Goal: Use online tool/utility: Utilize a website feature to perform a specific function

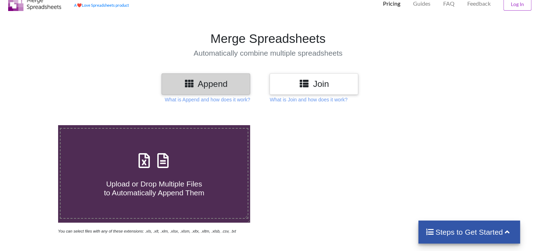
scroll to position [35, 0]
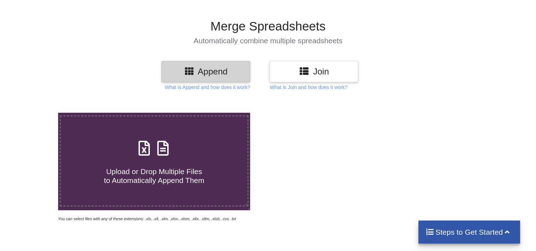
click at [19, 170] on div at bounding box center [18, 168] width 46 height 110
click at [161, 173] on span "Upload or Drop Multiple Files to Automatically Append Them" at bounding box center [154, 175] width 100 height 17
click at [37, 113] on input "Upload or Drop Multiple Files to Automatically Append Them" at bounding box center [37, 113] width 0 height 0
type input "C:\fakepath\ΚΑΤΑΣΤΑΣΗ DESKTOPS-LAPTOPS-PRINTERS ΔΟΥ ΕΔΕΣΣΑΣ_[DATE].xlsx"
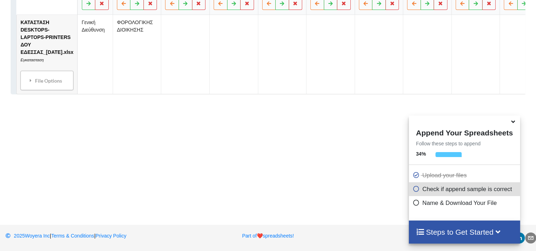
scroll to position [250, 0]
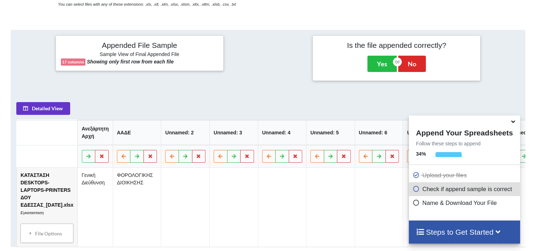
click at [513, 124] on icon at bounding box center [512, 120] width 7 height 6
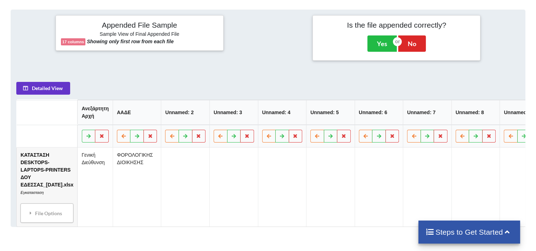
scroll to position [285, 0]
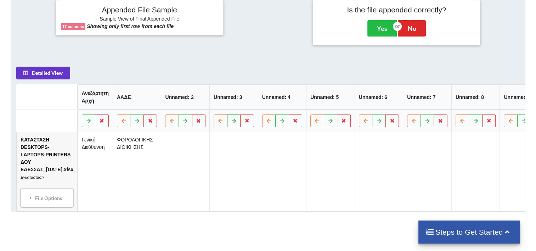
click at [231, 122] on icon at bounding box center [234, 120] width 6 height 4
click at [217, 121] on icon at bounding box center [220, 120] width 6 height 4
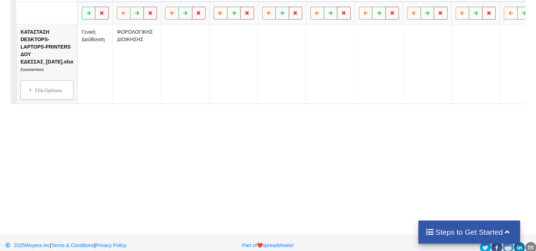
scroll to position [356, 0]
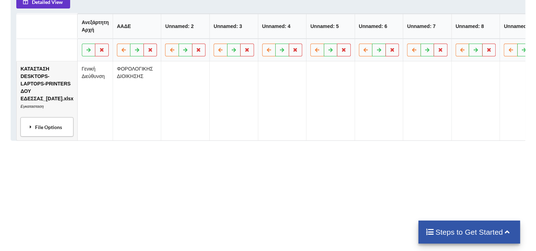
click at [42, 134] on div "File Options" at bounding box center [47, 126] width 49 height 15
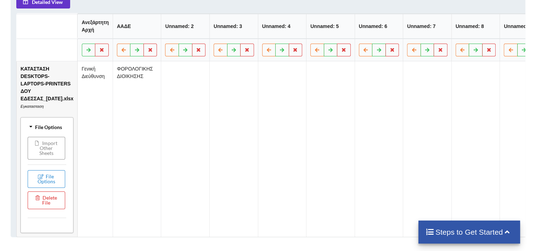
click at [46, 153] on button "Import Other Sheets" at bounding box center [47, 147] width 38 height 23
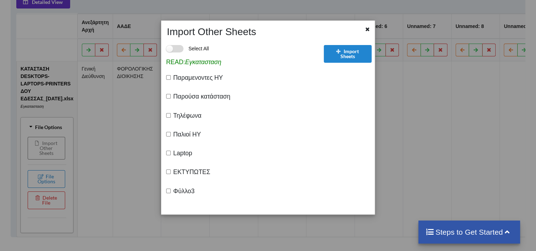
click at [180, 49] on label "Select All" at bounding box center [187, 48] width 43 height 7
checkbox input "true"
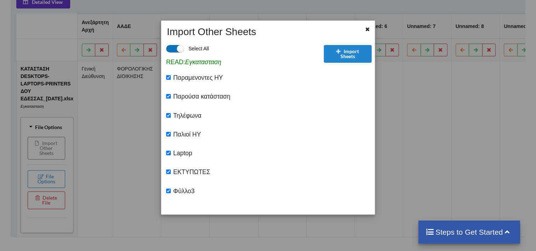
checkbox input "true"
click at [368, 30] on icon at bounding box center [368, 28] width 6 height 5
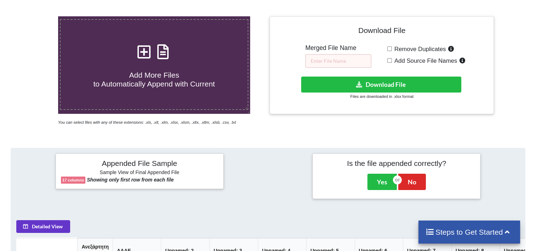
scroll to position [93, 0]
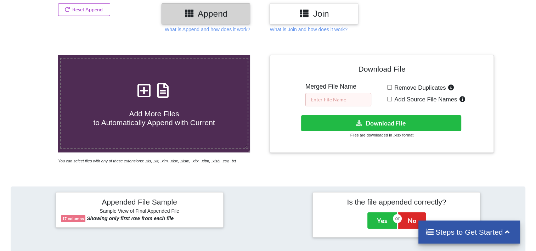
click at [316, 96] on input "text" at bounding box center [338, 99] width 66 height 13
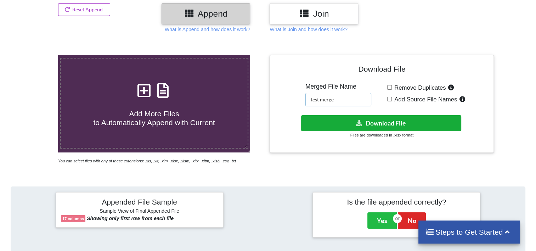
type input "test merge"
click at [365, 124] on button "Download File" at bounding box center [381, 123] width 160 height 16
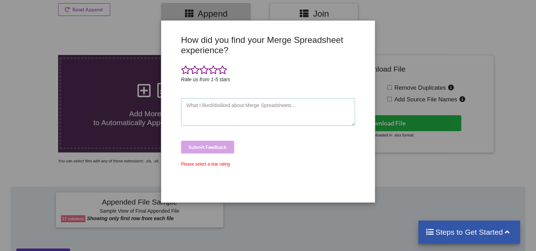
click at [219, 109] on textarea at bounding box center [268, 112] width 174 height 28
click at [223, 69] on span at bounding box center [222, 70] width 9 height 10
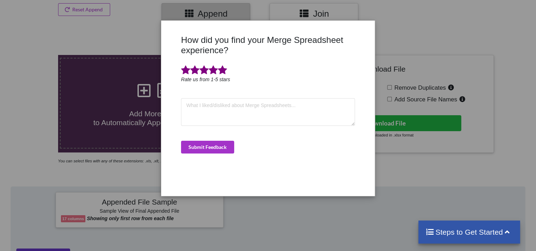
click at [215, 140] on div "How did you find your Merge Spreadsheet experience? Rate us from 1-5 stars Subm…" at bounding box center [267, 113] width 177 height 156
click at [222, 144] on button "Submit Feedback" at bounding box center [207, 147] width 53 height 13
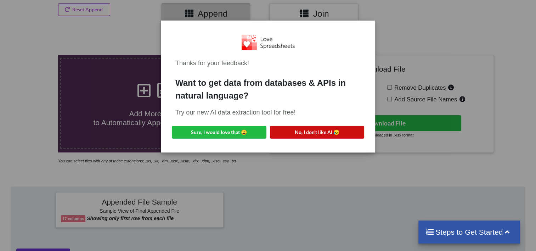
click at [309, 130] on button "No, I don't like AI 😥" at bounding box center [317, 132] width 95 height 13
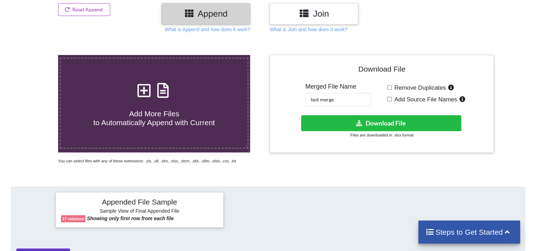
click at [161, 115] on span "Add More Files to Automatically Append with Current" at bounding box center [153, 117] width 121 height 17
click at [37, 55] on input "Add More Files to Automatically Append with Current" at bounding box center [37, 55] width 0 height 0
type input "C:\fakepath\ATTICA-696315-2019.xls"
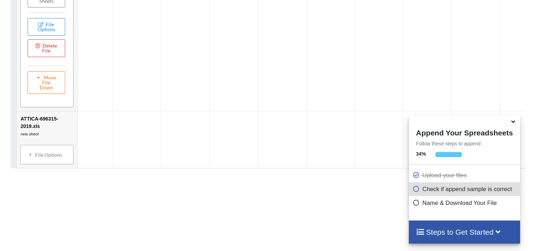
scroll to position [527, 0]
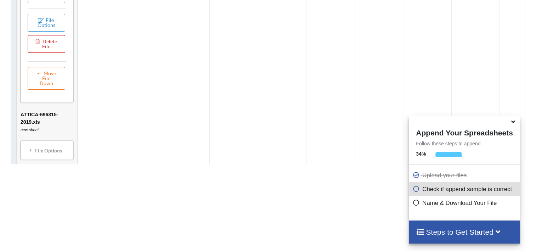
click at [51, 52] on button "Delete File" at bounding box center [47, 44] width 38 height 18
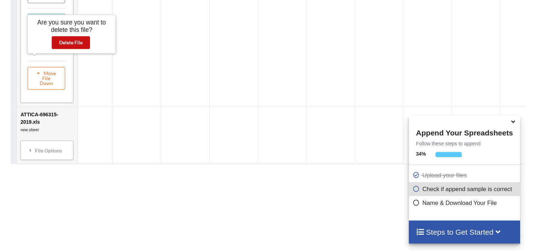
click at [73, 41] on button "Delete File" at bounding box center [71, 42] width 38 height 13
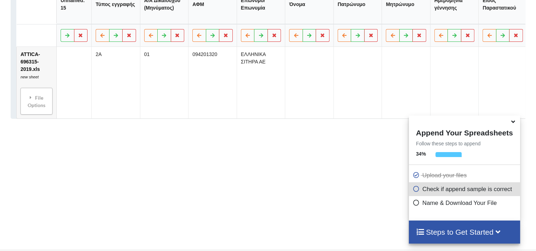
scroll to position [348, 0]
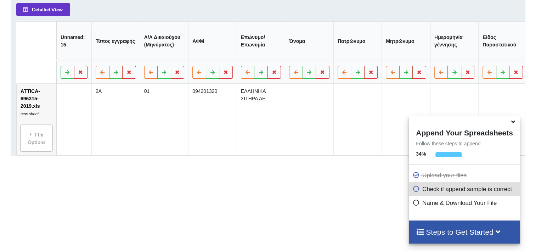
click at [414, 189] on icon at bounding box center [415, 188] width 7 height 6
click at [414, 188] on icon at bounding box center [415, 188] width 7 height 6
click at [40, 146] on div "File Options" at bounding box center [37, 137] width 28 height 22
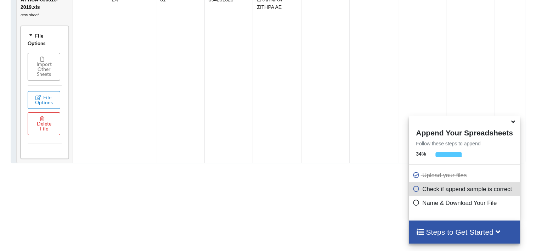
scroll to position [455, 0]
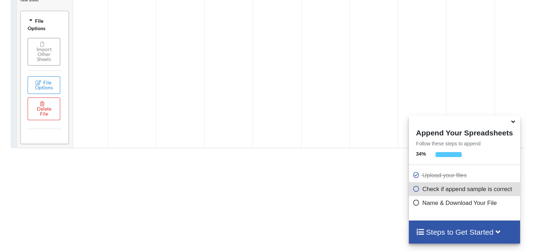
click at [40, 58] on button "Import Other Sheets" at bounding box center [44, 52] width 33 height 28
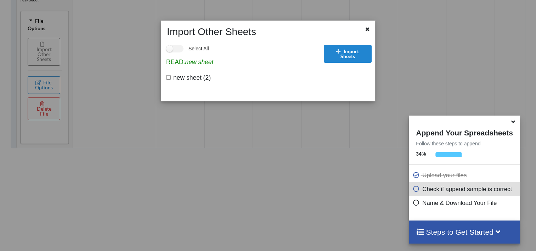
click at [168, 79] on input "new sheet (2)" at bounding box center [168, 77] width 5 height 5
checkbox input "true"
click at [357, 51] on button "Import Sheets" at bounding box center [348, 54] width 48 height 18
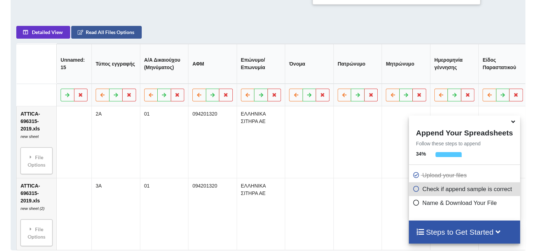
scroll to position [384, 0]
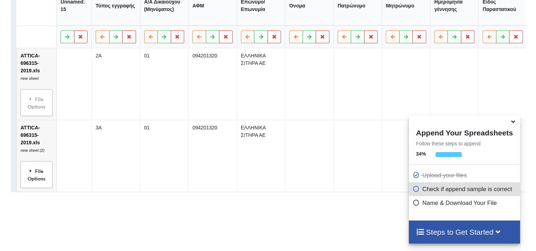
click at [47, 185] on div "File Options" at bounding box center [37, 174] width 28 height 22
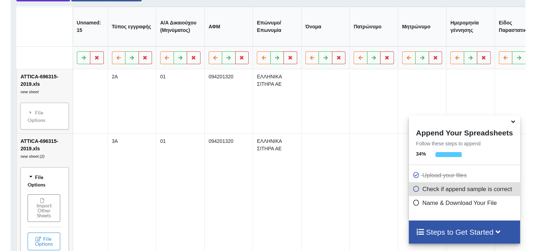
scroll to position [348, 0]
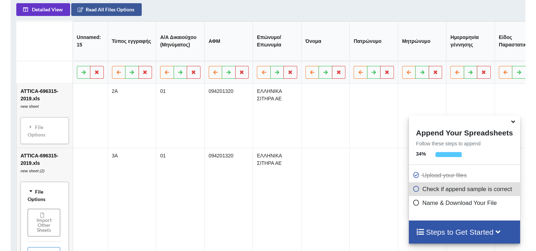
click at [29, 194] on icon at bounding box center [30, 191] width 5 height 6
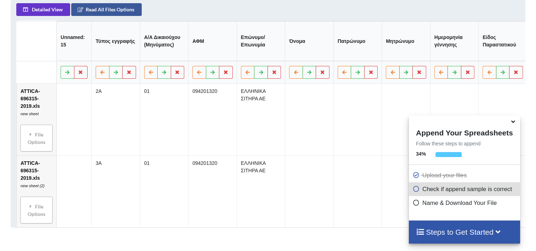
scroll to position [136, 0]
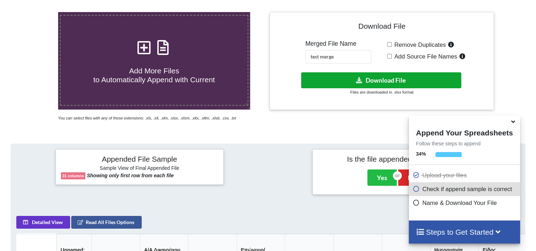
click at [377, 75] on button "Download File" at bounding box center [381, 80] width 160 height 16
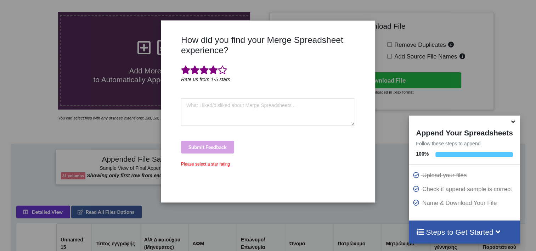
click at [215, 69] on span at bounding box center [213, 70] width 9 height 10
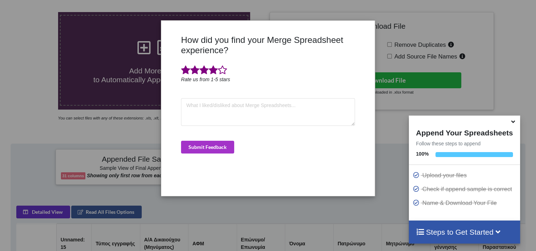
click at [448, 9] on div "How did you find your Merge Spreadsheet experience? Rate us from 1-5 stars Subm…" at bounding box center [268, 125] width 536 height 251
click at [214, 147] on button "Submit Feedback" at bounding box center [207, 147] width 53 height 13
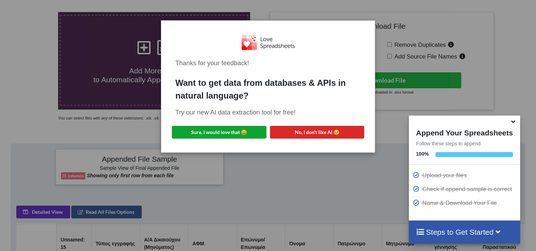
click at [221, 128] on button "Sure, I would love that 😀" at bounding box center [219, 132] width 95 height 13
click at [479, 37] on div "Thanks for your feedback! Want to get data from databases & APIs in natural lan…" at bounding box center [268, 125] width 536 height 251
click at [273, 181] on div "Thanks for your feedback! Want to get data from databases & APIs in natural lan…" at bounding box center [268, 125] width 536 height 251
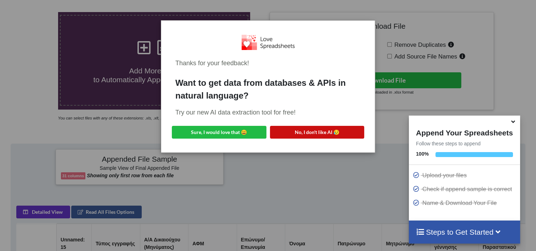
click at [295, 132] on button "No, I don't like AI 😥" at bounding box center [317, 132] width 95 height 13
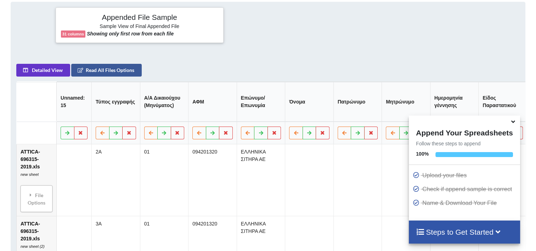
scroll to position [348, 0]
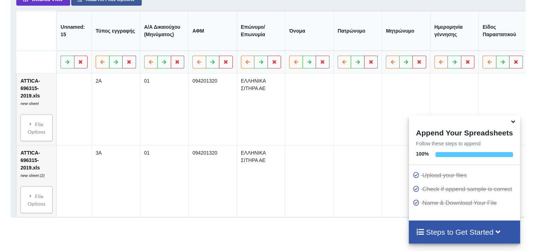
click at [73, 38] on th "Unnamed: 15" at bounding box center [73, 31] width 35 height 40
click at [82, 64] on icon at bounding box center [81, 61] width 6 height 4
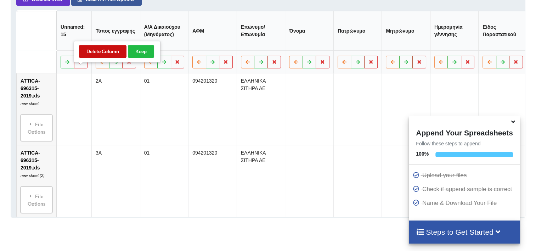
click at [99, 49] on button "Delete Column" at bounding box center [102, 51] width 47 height 13
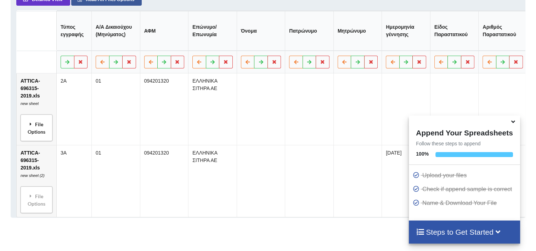
click at [45, 139] on div "File Options" at bounding box center [37, 128] width 28 height 22
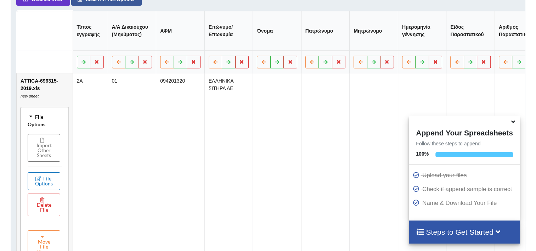
click at [49, 190] on button "File Options" at bounding box center [44, 181] width 33 height 18
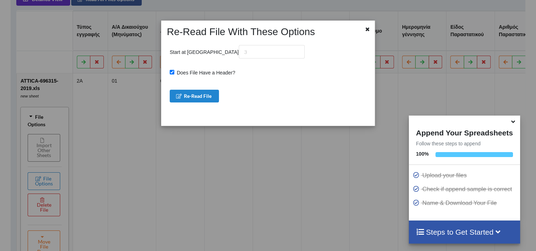
click at [171, 71] on input "Does File Have a Header?" at bounding box center [172, 72] width 5 height 5
checkbox input "true"
click at [195, 94] on button "Re-Read File" at bounding box center [195, 96] width 50 height 13
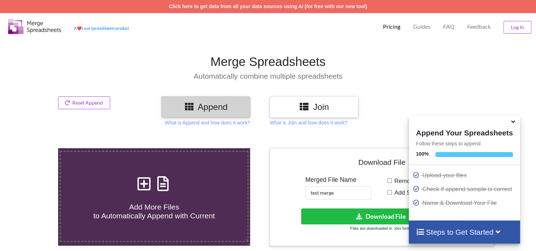
scroll to position [0, 0]
click at [514, 123] on icon at bounding box center [512, 120] width 7 height 6
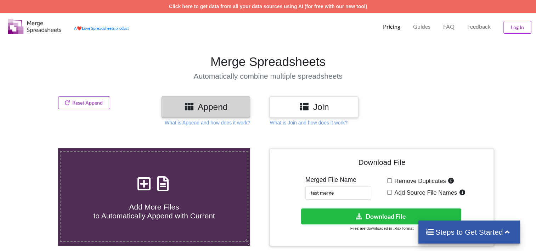
click at [98, 30] on div "A ❤️ Love Spreadsheets product" at bounding box center [101, 25] width 64 height 17
